Goal: Task Accomplishment & Management: Use online tool/utility

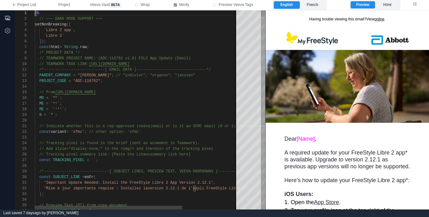
scroll to position [34, 27]
click at [126, 101] on div "ME = `ᵐᵉ` ;" at bounding box center [175, 104] width 281 height 6
type textarea "**********"
type textarea "**"
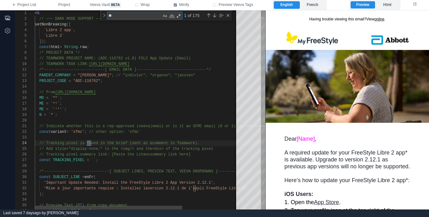
type textarea "**********"
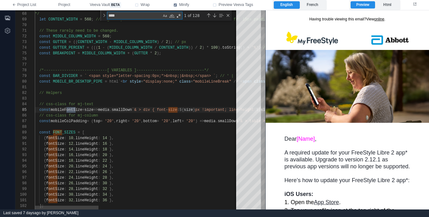
type textarea "*****"
type textarea "**********"
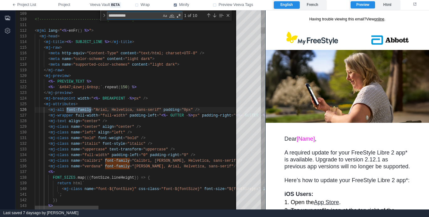
scroll to position [56, 57]
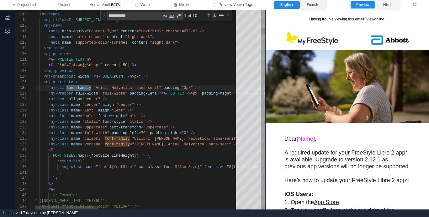
type textarea "**********"
click at [214, 15] on div "Next Match (Enter)" at bounding box center [214, 15] width 5 height 5
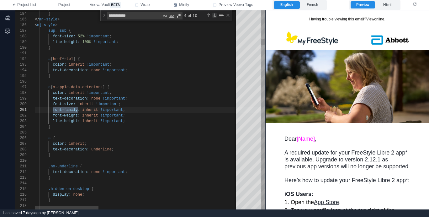
click at [214, 15] on div "Next Match (Enter)" at bounding box center [214, 15] width 5 height 5
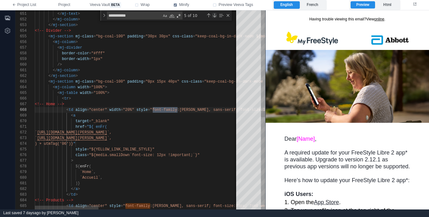
click at [214, 15] on div "Next Match (Enter)" at bounding box center [214, 15] width 5 height 5
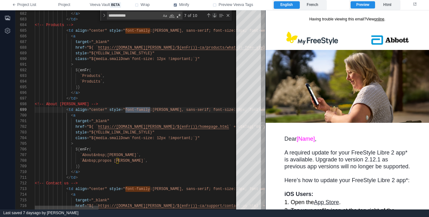
click at [214, 15] on div "Next Match (Enter)" at bounding box center [214, 15] width 5 height 5
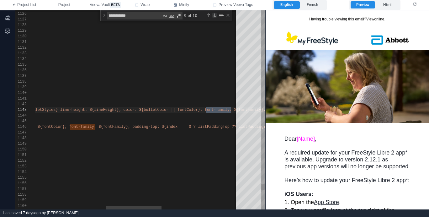
click at [214, 15] on div "Next Match (Enter)" at bounding box center [214, 15] width 5 height 5
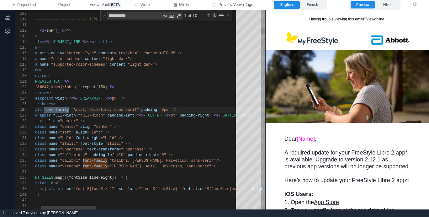
click at [214, 15] on div "Next Match (Enter)" at bounding box center [214, 15] width 5 height 5
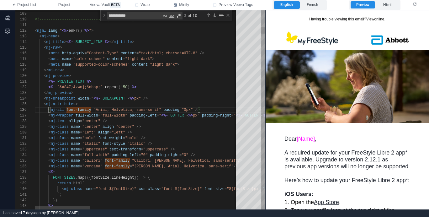
click at [96, 110] on div "108 109 110 111 112 113 114 115 116 117 118 119 120 121 122 123 124 125 126 127…" at bounding box center [140, 109] width 250 height 199
click at [215, 15] on div "Next Match (Enter)" at bounding box center [214, 15] width 5 height 5
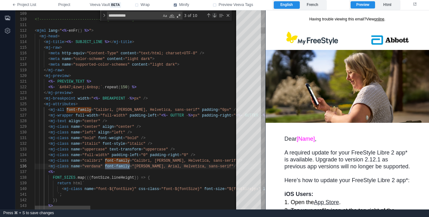
click at [215, 15] on div "Next Match (Enter)" at bounding box center [214, 15] width 5 height 5
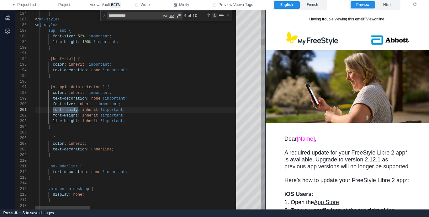
click at [215, 15] on div "Next Match (Enter)" at bounding box center [214, 15] width 5 height 5
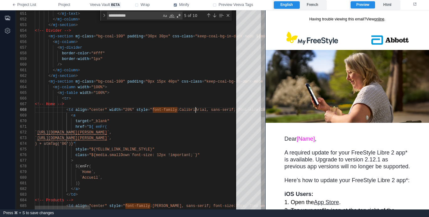
scroll to position [40, 166]
click at [215, 15] on div "Next Match (Enter)" at bounding box center [214, 15] width 5 height 5
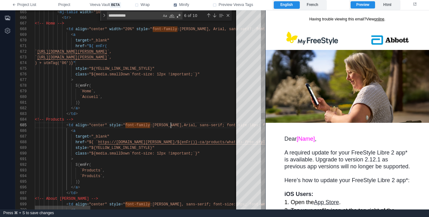
scroll to position [23, 138]
click at [214, 15] on div "Next Match (Enter)" at bounding box center [214, 15] width 5 height 5
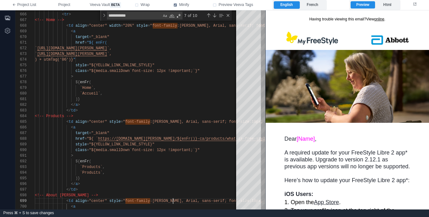
scroll to position [45, 138]
click at [214, 15] on div "Next Match (Enter)" at bounding box center [214, 15] width 5 height 5
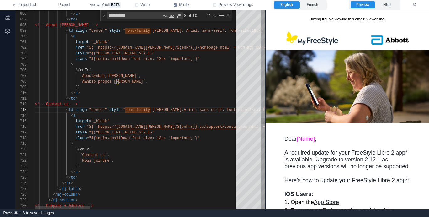
scroll to position [11, 138]
click at [214, 15] on div "Next Match (Enter)" at bounding box center [214, 15] width 5 height 5
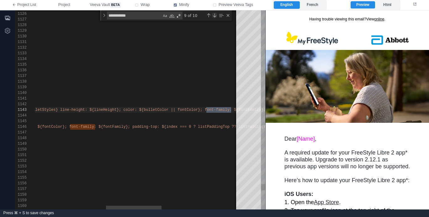
scroll to position [0, 460]
click at [215, 15] on div "Next Match (Enter)" at bounding box center [214, 15] width 5 height 5
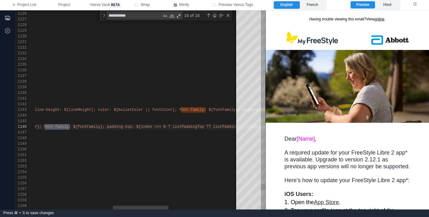
click at [215, 15] on div "Next Match (Enter)" at bounding box center [214, 15] width 5 height 5
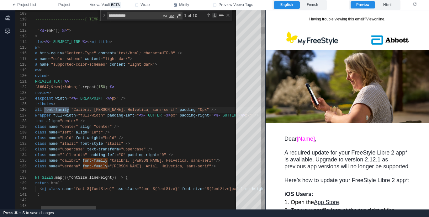
click at [215, 14] on div "Next Match (Enter)" at bounding box center [214, 15] width 5 height 5
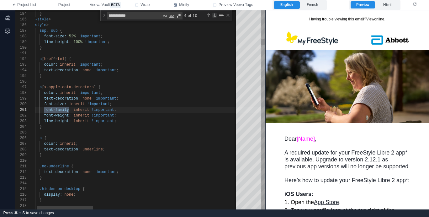
click at [215, 14] on div "Next Match (Enter)" at bounding box center [214, 15] width 5 height 5
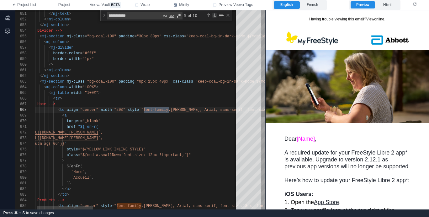
click at [215, 14] on div "Next Match (Enter)" at bounding box center [214, 15] width 5 height 5
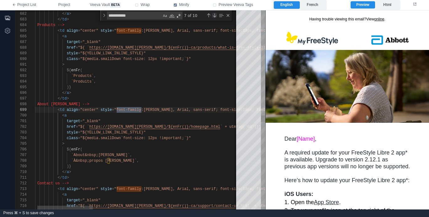
click at [215, 14] on div "Next Match (Enter)" at bounding box center [214, 15] width 5 height 5
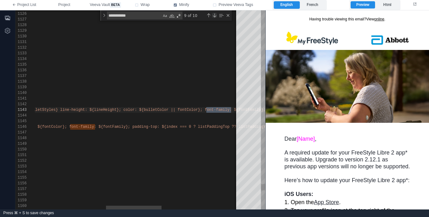
scroll to position [0, 460]
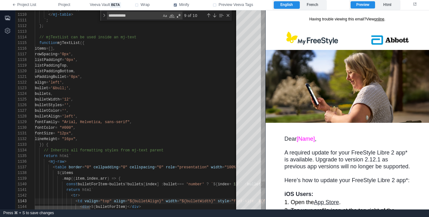
click at [75, 123] on span ""Arial, Helvetica, sans-serif"" at bounding box center [96, 122] width 68 height 4
click at [214, 15] on div "Next Match (Enter)" at bounding box center [214, 15] width 5 height 5
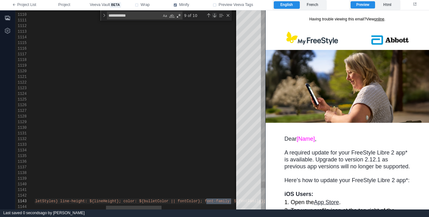
click at [214, 15] on div "Next Match (Enter)" at bounding box center [214, 15] width 5 height 5
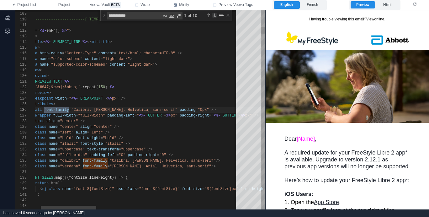
click at [214, 15] on div "Next Match (Enter)" at bounding box center [214, 15] width 5 height 5
type textarea "**********"
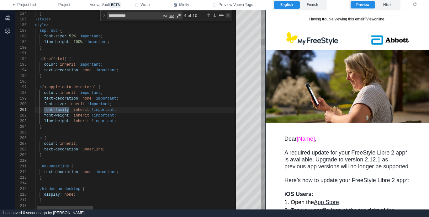
click at [228, 14] on div "Close (Escape)" at bounding box center [228, 15] width 5 height 5
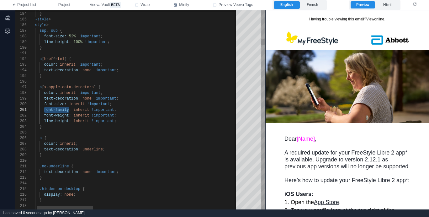
click at [165, 118] on div "font-weight: inherit !important ;" at bounding box center [399, 116] width 746 height 6
click at [67, 4] on span "Project" at bounding box center [64, 5] width 12 height 6
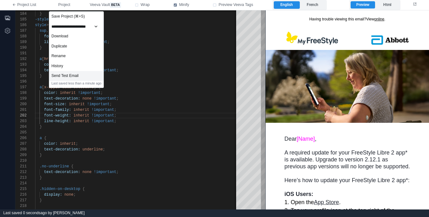
click at [85, 74] on div "Send Test Email" at bounding box center [76, 76] width 54 height 10
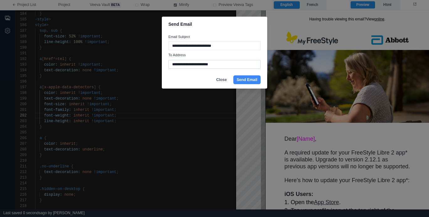
click at [204, 62] on input "**********" at bounding box center [214, 64] width 92 height 9
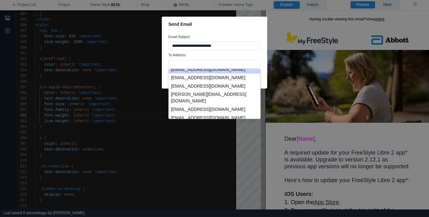
scroll to position [38, 0]
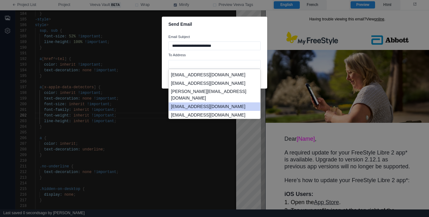
click at [235, 103] on li "[EMAIL_ADDRESS][DOMAIN_NAME]" at bounding box center [215, 106] width 92 height 8
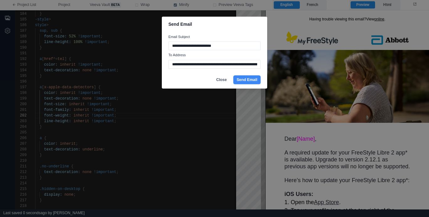
type input "**********"
click at [246, 82] on button "Send Email" at bounding box center [246, 79] width 27 height 9
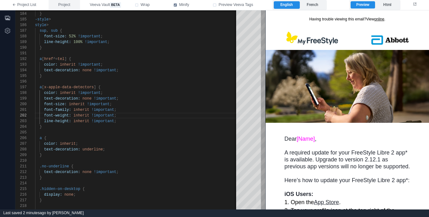
click at [71, 5] on button "Project" at bounding box center [64, 5] width 31 height 10
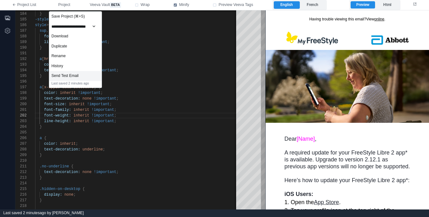
click at [85, 73] on div "Send Test Email" at bounding box center [75, 76] width 52 height 10
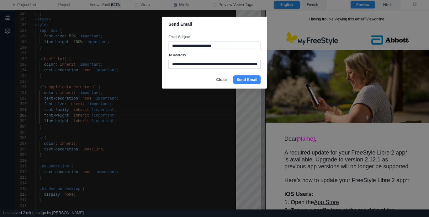
click at [195, 65] on input "**********" at bounding box center [214, 64] width 92 height 9
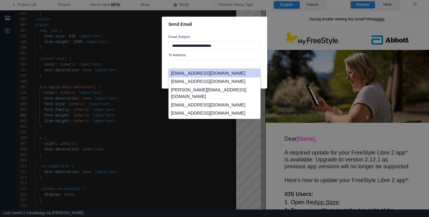
click at [210, 77] on li "[EMAIL_ADDRESS][DOMAIN_NAME]" at bounding box center [215, 73] width 92 height 8
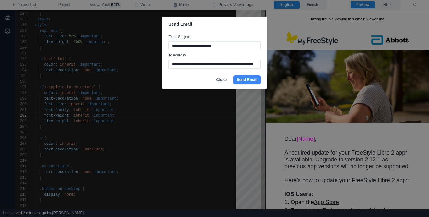
type input "**********"
click at [241, 81] on button "Send Email" at bounding box center [246, 79] width 27 height 9
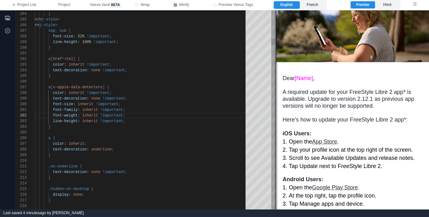
scroll to position [60, 0]
drag, startPoint x: 266, startPoint y: 109, endPoint x: 278, endPoint y: 109, distance: 11.6
click at [278, 109] on span at bounding box center [276, 109] width 3 height 199
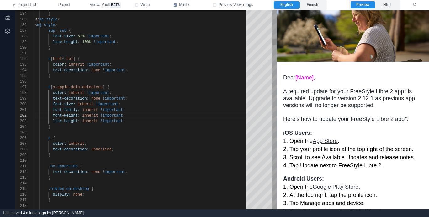
scroll to position [17, 16]
click at [189, 130] on div at bounding box center [143, 133] width 216 height 6
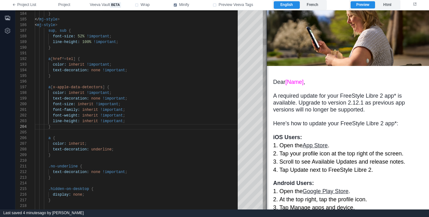
scroll to position [56, 0]
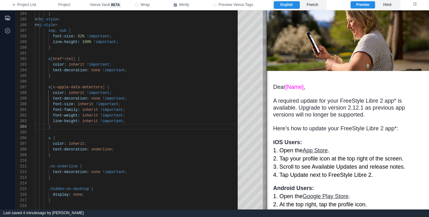
drag, startPoint x: 277, startPoint y: 118, endPoint x: 265, endPoint y: 121, distance: 12.3
click at [265, 121] on span at bounding box center [266, 109] width 3 height 199
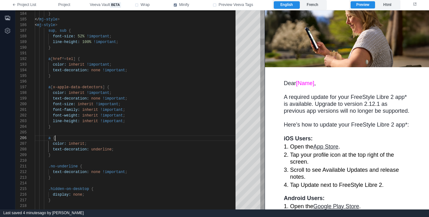
scroll to position [28, 20]
click at [167, 136] on div "a {" at bounding box center [137, 138] width 205 height 6
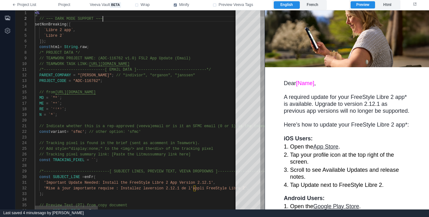
scroll to position [6, 68]
click at [130, 20] on div "// ~~~ DARK MODE SUPPORT ~~~" at bounding box center [360, 19] width 651 height 6
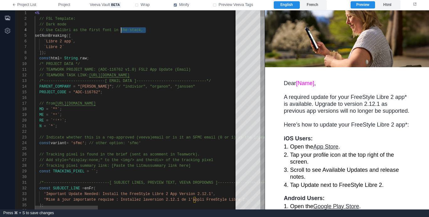
scroll to position [17, 39]
click at [140, 43] on div "`Libre 2 app` ," at bounding box center [360, 42] width 651 height 6
click at [46, 24] on div "33 34 35 36 21 22 23 24 25 26 27 28 29 30 31 32 10 11 12 13 14 15 16 17 18 19 2…" at bounding box center [139, 109] width 249 height 199
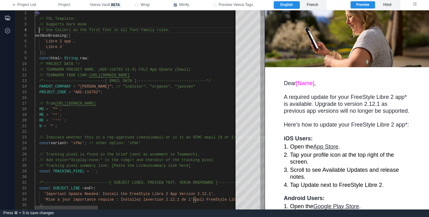
click at [98, 48] on div "`Libre 2`" at bounding box center [360, 47] width 651 height 6
click at [91, 52] on div "]);" at bounding box center [360, 53] width 651 height 6
click at [95, 50] on div "]);" at bounding box center [360, 53] width 651 height 6
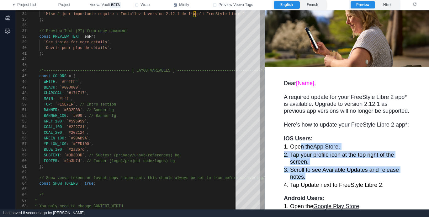
drag, startPoint x: 301, startPoint y: 165, endPoint x: 298, endPoint y: 135, distance: 30.6
click at [300, 145] on tbody "1. Open the App Store . 2. Tap your profile icon at the top right of the screen…" at bounding box center [347, 167] width 126 height 53
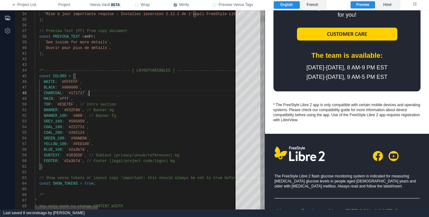
scroll to position [40, 54]
click at [206, 93] on div "CHARCOAL : `#171717` ," at bounding box center [360, 93] width 651 height 6
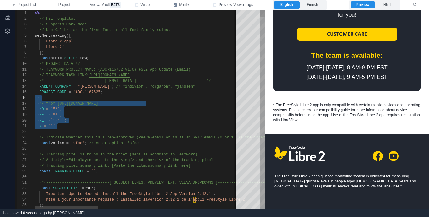
scroll to position [28, 0]
drag, startPoint x: 76, startPoint y: 126, endPoint x: 20, endPoint y: 101, distance: 61.6
type textarea "**********"
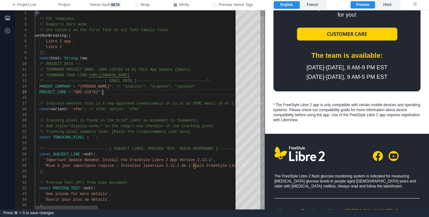
scroll to position [23, 68]
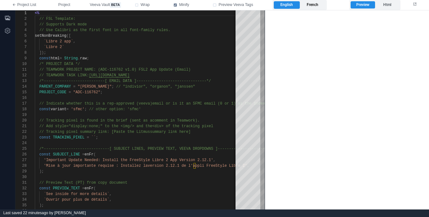
click at [313, 6] on label "French" at bounding box center [313, 5] width 26 height 8
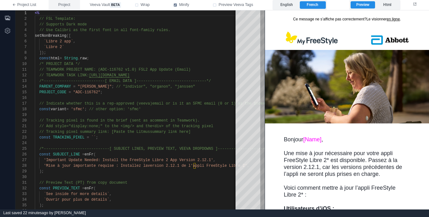
click at [65, 8] on button "Project" at bounding box center [64, 5] width 31 height 10
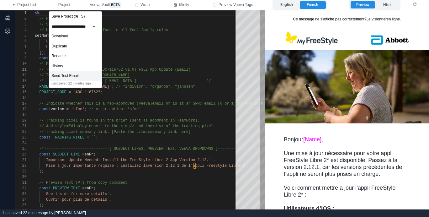
click at [91, 77] on div "Send Test Email" at bounding box center [75, 76] width 52 height 10
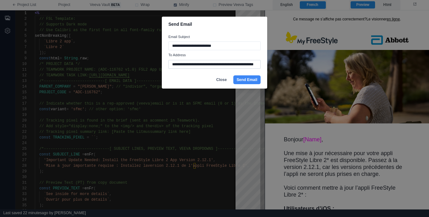
click at [216, 64] on input "**********" at bounding box center [214, 64] width 92 height 9
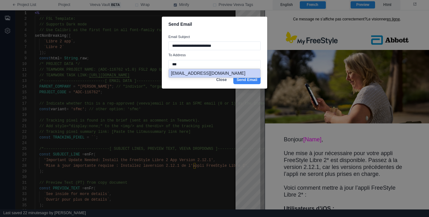
click at [229, 77] on li "[EMAIL_ADDRESS][DOMAIN_NAME]" at bounding box center [215, 73] width 92 height 8
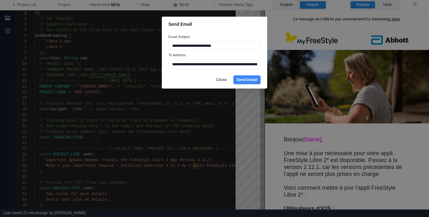
type input "**********"
click at [245, 81] on button "Send Email" at bounding box center [246, 79] width 27 height 9
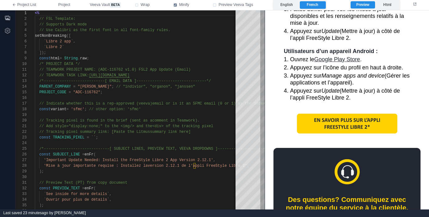
scroll to position [251, 0]
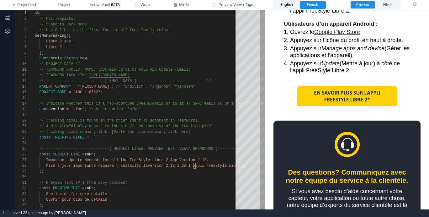
click at [291, 4] on label "English" at bounding box center [287, 5] width 26 height 8
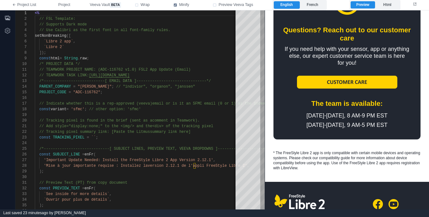
scroll to position [253, 0]
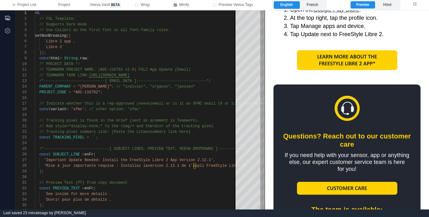
click at [338, 61] on img at bounding box center [347, 60] width 100 height 20
click at [188, 113] on div at bounding box center [175, 115] width 281 height 6
type textarea "**********"
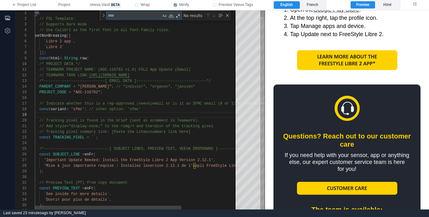
type textarea "*"
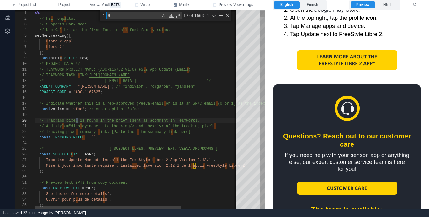
type textarea "**********"
type textarea "**"
type textarea "**********"
type textarea "***"
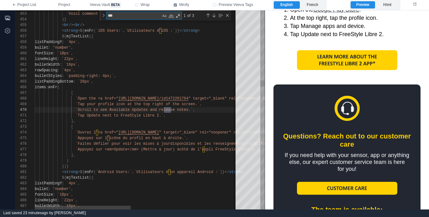
type textarea "**********"
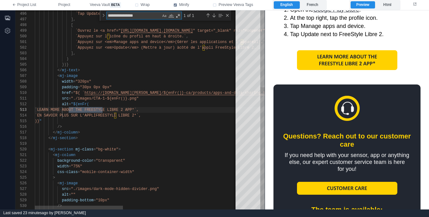
scroll to position [56, 70]
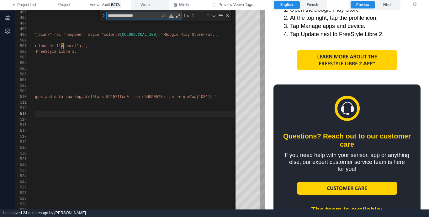
type textarea "**********"
click at [161, 96] on span "5d950578a-tab" at bounding box center [159, 97] width 29 height 4
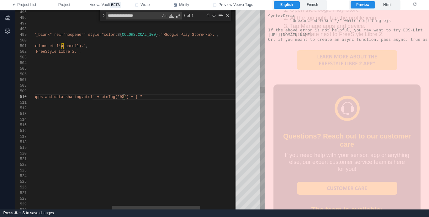
scroll to position [51, 270]
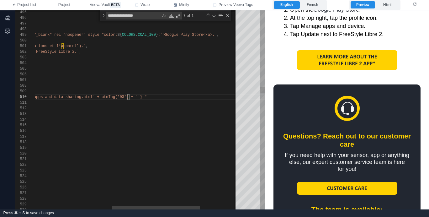
paste textarea "**********"
click at [341, 59] on img at bounding box center [347, 60] width 100 height 20
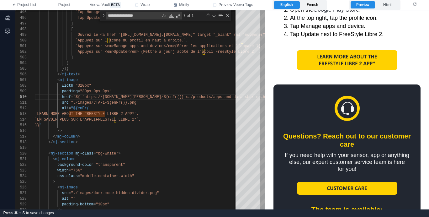
click at [319, 5] on label "French" at bounding box center [313, 5] width 26 height 8
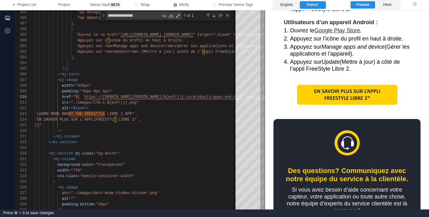
scroll to position [273, 0]
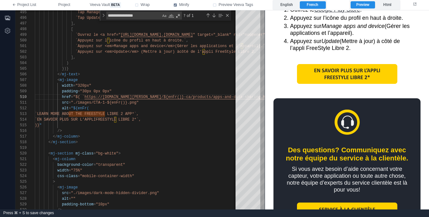
click at [341, 73] on img at bounding box center [347, 74] width 100 height 20
click at [348, 74] on img at bounding box center [347, 74] width 100 height 20
click at [290, 7] on label "English" at bounding box center [287, 5] width 26 height 8
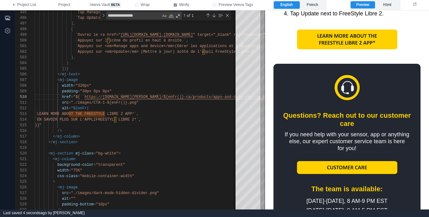
click at [340, 40] on img at bounding box center [347, 39] width 100 height 20
click at [315, 1] on div "English French" at bounding box center [300, 5] width 54 height 10
click at [315, 6] on label "French" at bounding box center [313, 5] width 26 height 8
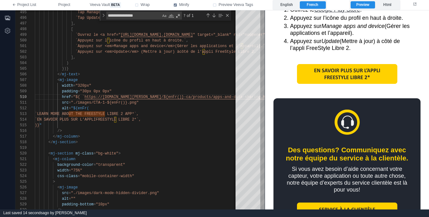
scroll to position [301, 0]
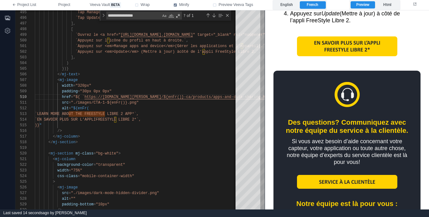
click at [336, 42] on img at bounding box center [347, 46] width 100 height 20
click at [333, 52] on img at bounding box center [347, 46] width 100 height 20
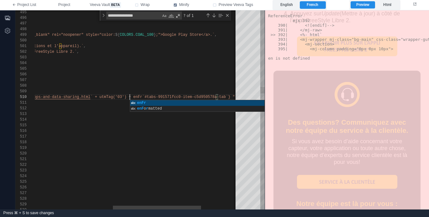
scroll to position [51, 279]
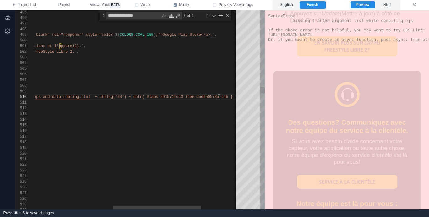
click at [217, 97] on span "950578a-tab`} "" at bounding box center [220, 97] width 34 height 4
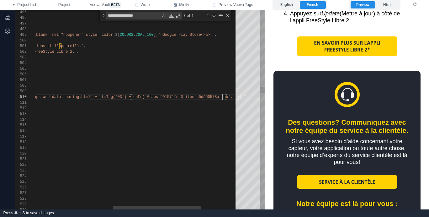
scroll to position [51, 449]
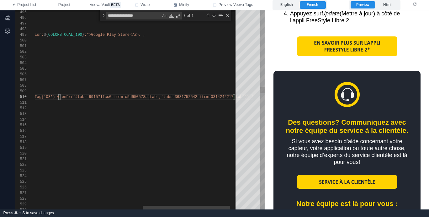
click at [149, 95] on span "950578a-tab`,`tabs-3631752542-item-0314242217-tab`" at bounding box center [188, 97] width 113 height 4
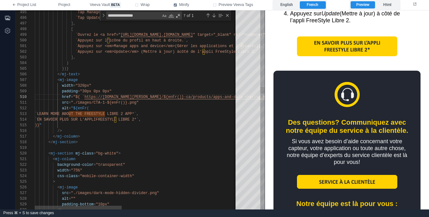
scroll to position [6, 54]
click at [182, 109] on div "alt = "${enFr(" at bounding box center [272, 108] width 474 height 6
click at [338, 44] on img at bounding box center [347, 46] width 100 height 20
click at [290, 5] on label "English" at bounding box center [287, 5] width 26 height 8
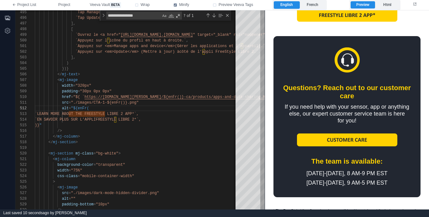
click at [339, 16] on img at bounding box center [347, 12] width 100 height 20
click at [317, 5] on label "French" at bounding box center [313, 5] width 26 height 8
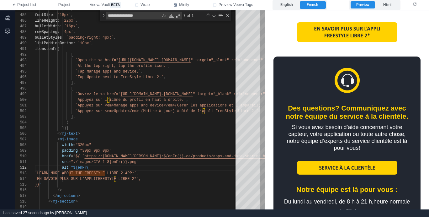
scroll to position [279, 0]
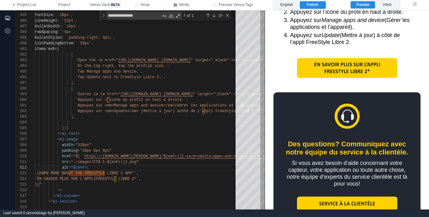
drag, startPoint x: 56, startPoint y: 7, endPoint x: 65, endPoint y: 22, distance: 17.0
click at [56, 7] on button "Project" at bounding box center [64, 5] width 31 height 10
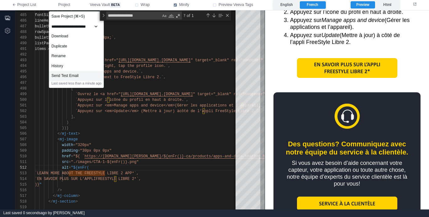
click at [94, 76] on div "Send Test Email" at bounding box center [76, 76] width 54 height 10
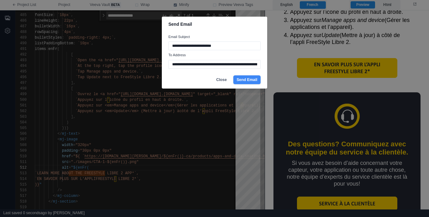
click at [246, 78] on button "Send Email" at bounding box center [246, 79] width 27 height 9
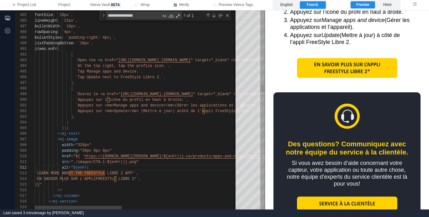
type textarea "**********"
click at [180, 77] on div "`Tap Update next to FreeStyle Libre 2.` ," at bounding box center [272, 77] width 474 height 6
click at [350, 67] on img at bounding box center [347, 68] width 100 height 20
click at [62, 6] on span "Project" at bounding box center [64, 5] width 12 height 6
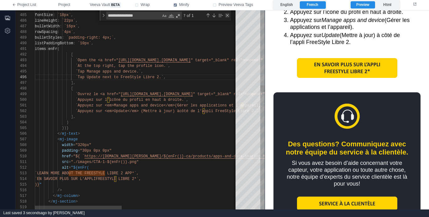
click at [227, 17] on div "Close (Escape)" at bounding box center [227, 15] width 5 height 5
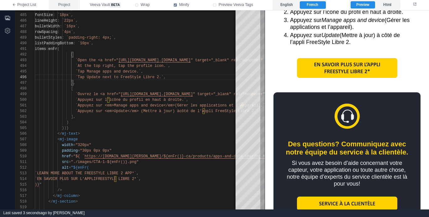
click at [65, 5] on span "Project" at bounding box center [64, 5] width 12 height 6
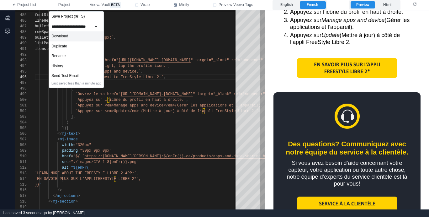
click at [71, 37] on div "Download" at bounding box center [76, 36] width 54 height 10
